Goal: Information Seeking & Learning: Learn about a topic

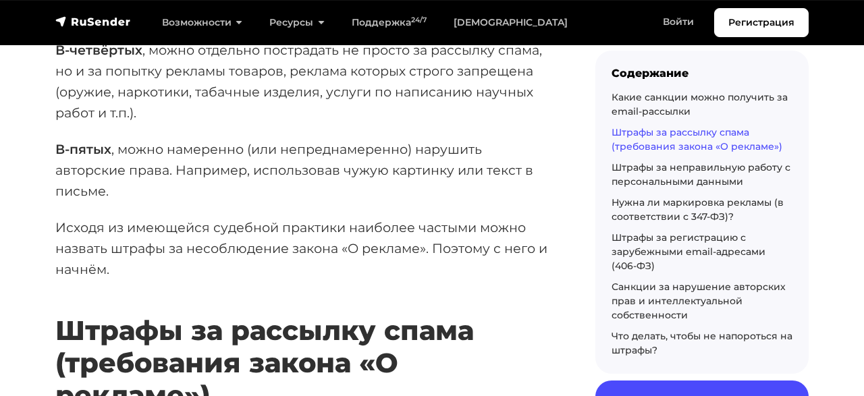
scroll to position [2105, 0]
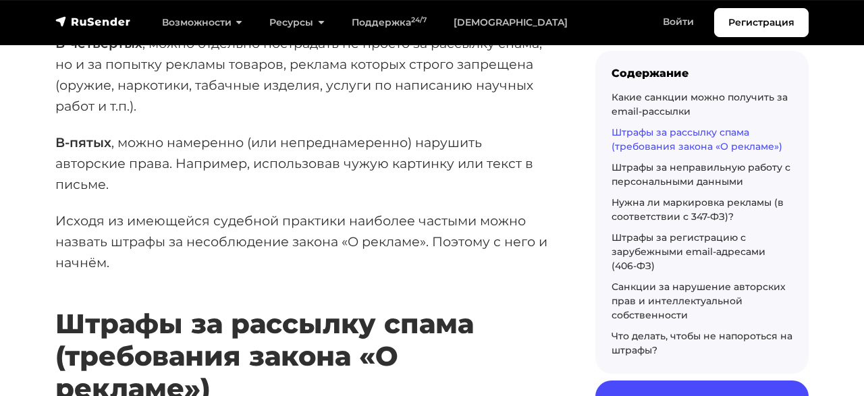
drag, startPoint x: 56, startPoint y: 246, endPoint x: 468, endPoint y: 257, distance: 411.8
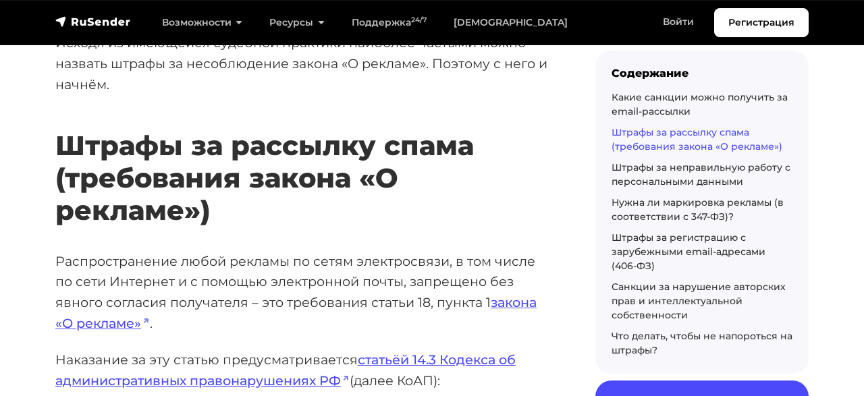
scroll to position [2316, 0]
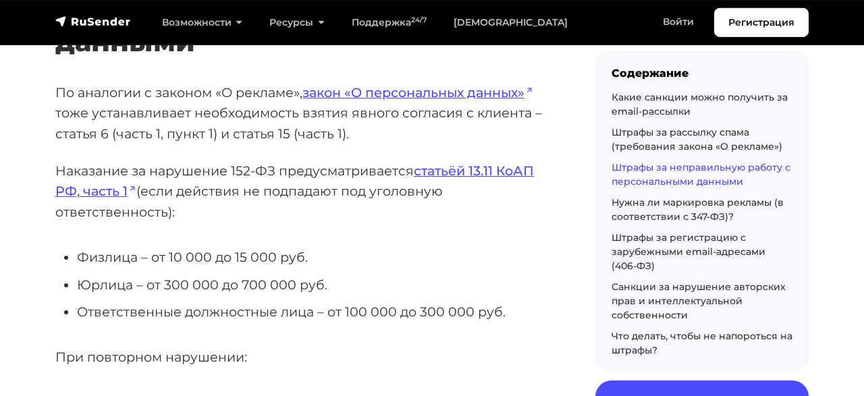
scroll to position [3088, 0]
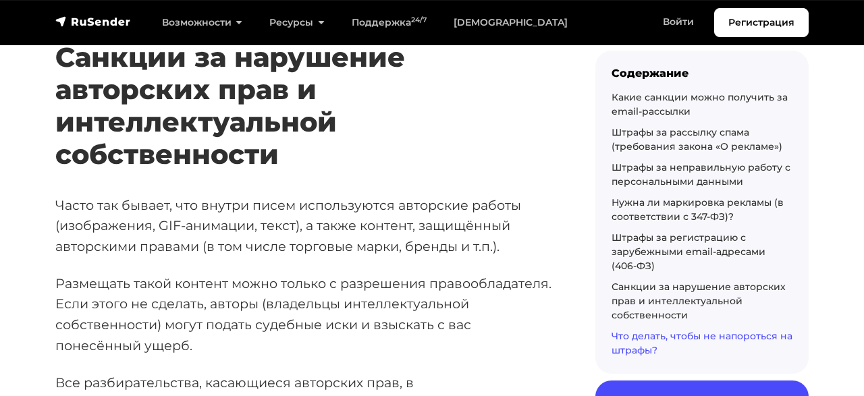
scroll to position [6386, 0]
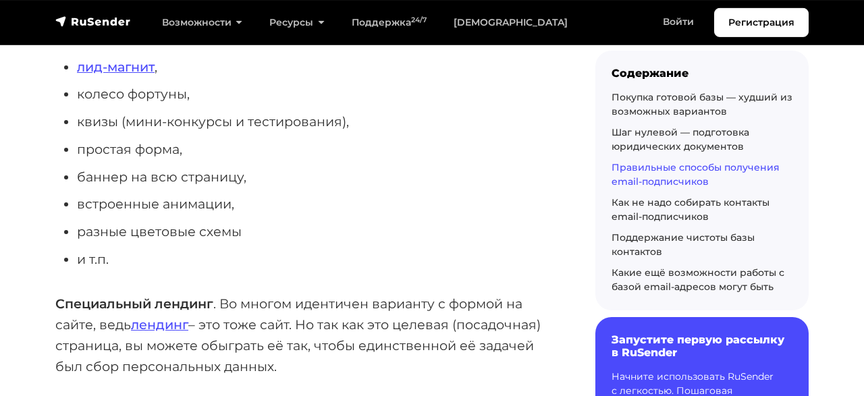
scroll to position [2737, 0]
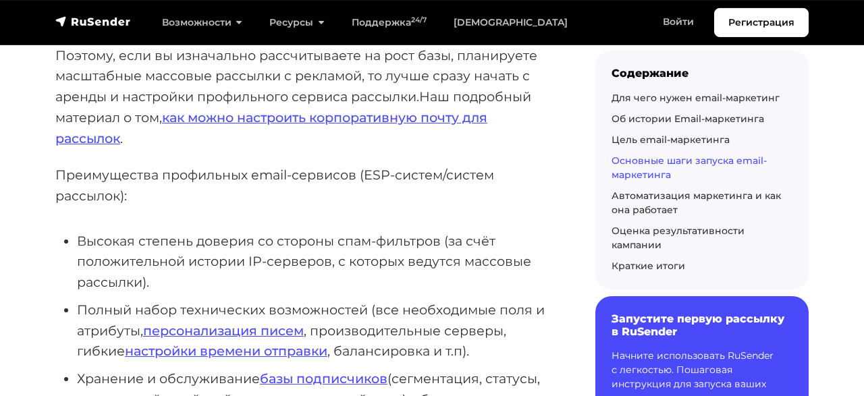
scroll to position [6737, 0]
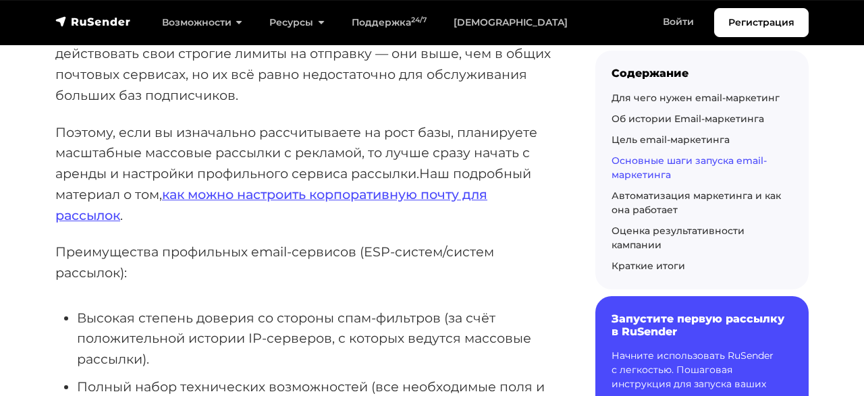
drag, startPoint x: 59, startPoint y: 178, endPoint x: 348, endPoint y: 238, distance: 295.7
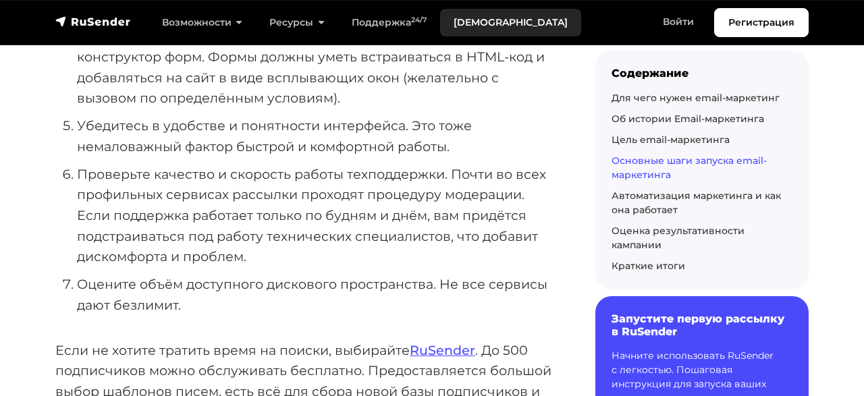
scroll to position [8141, 0]
